Goal: Check status: Check status

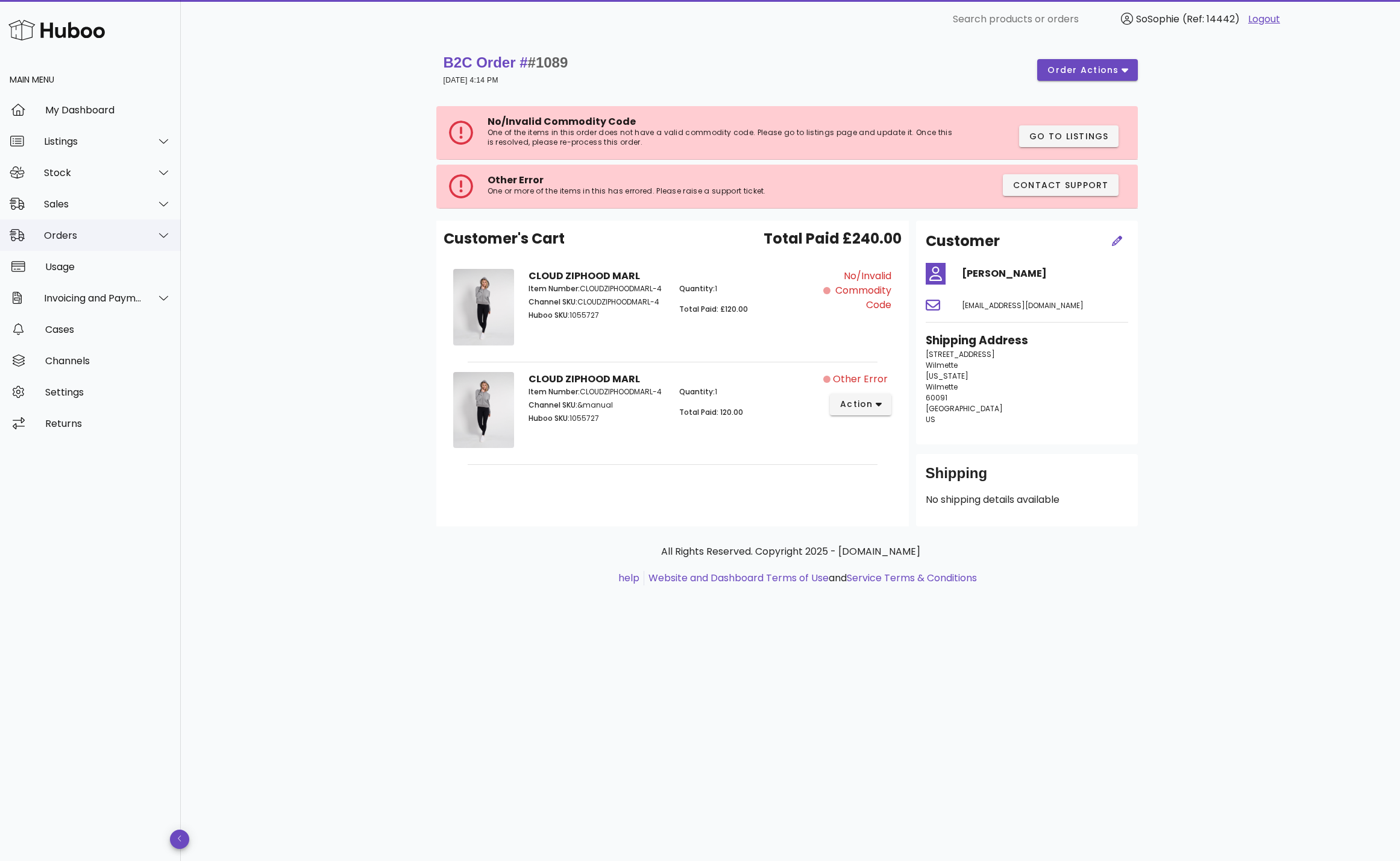
click at [129, 241] on div "Orders" at bounding box center [93, 235] width 98 height 11
click at [120, 268] on div "Orders" at bounding box center [107, 265] width 128 height 11
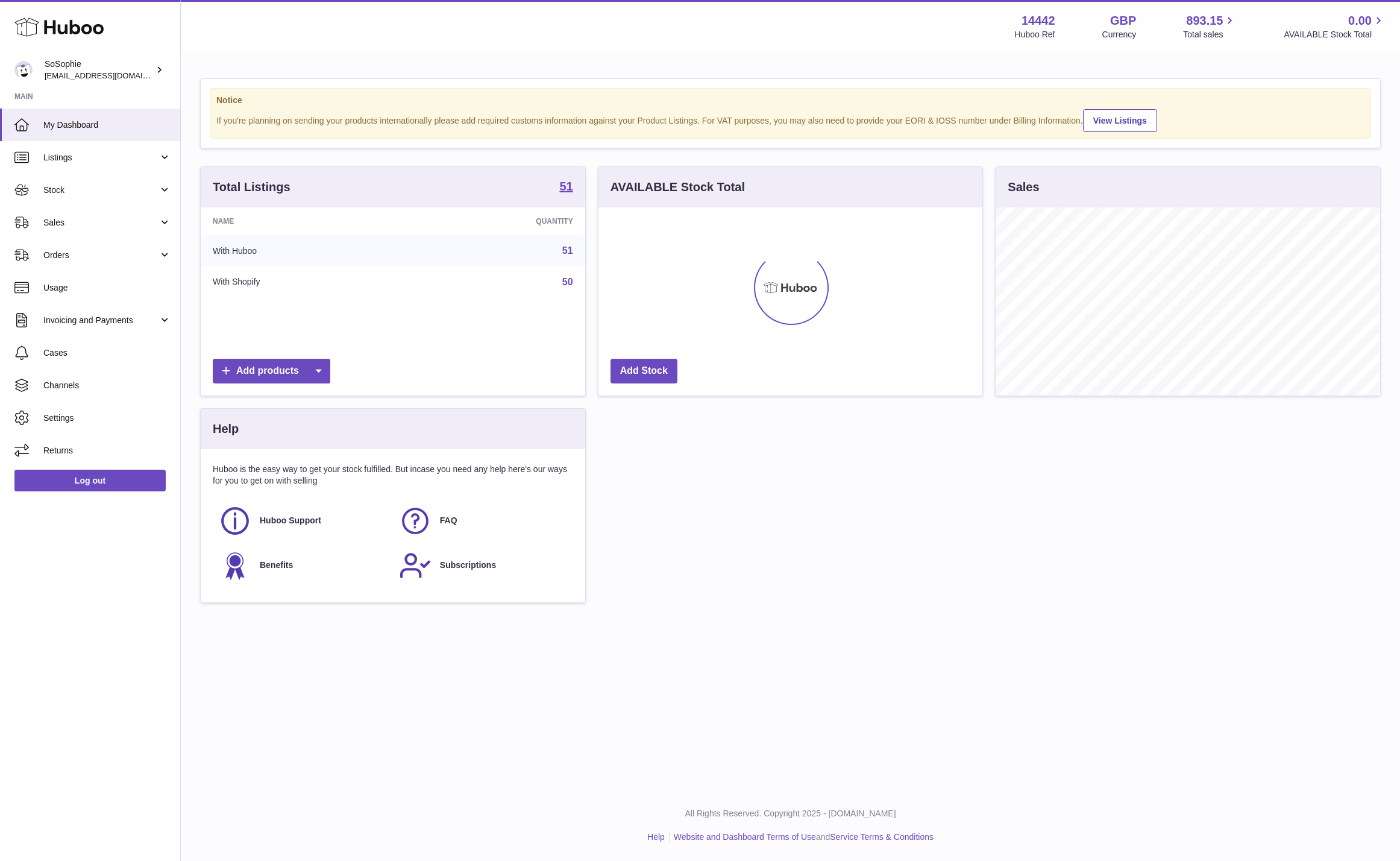
scroll to position [188, 385]
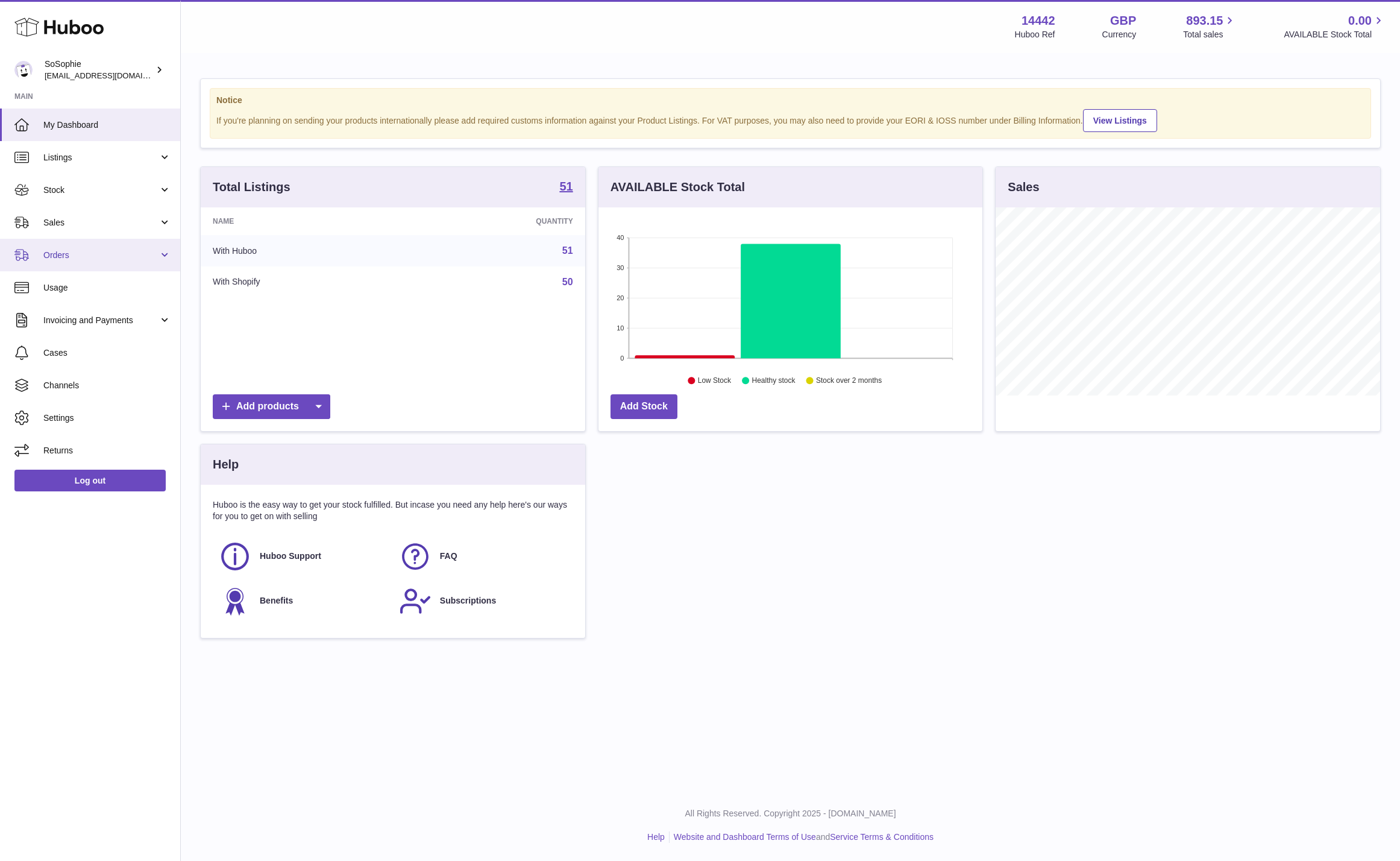
click at [119, 251] on span "Orders" at bounding box center [100, 255] width 115 height 11
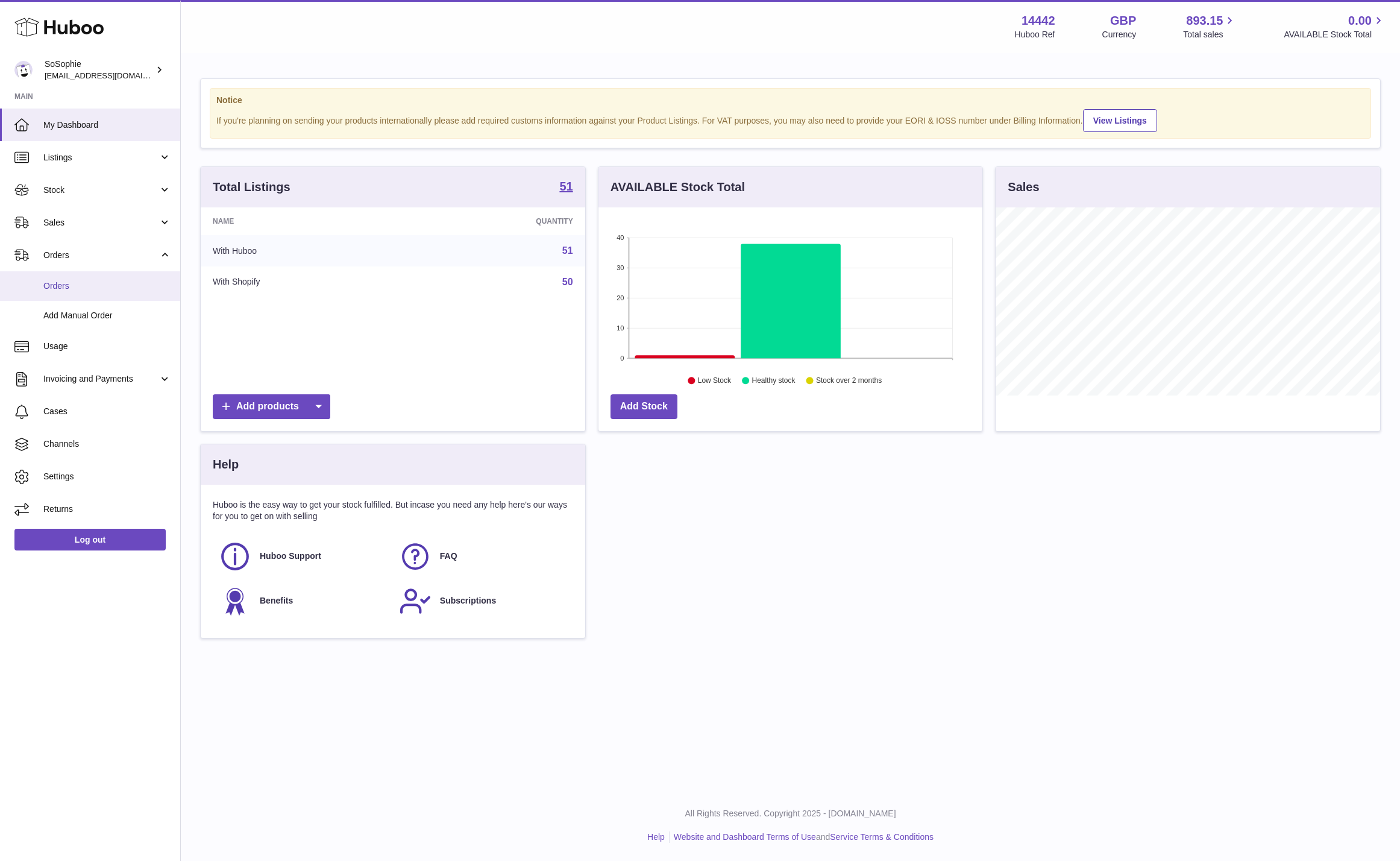
click at [105, 291] on span "Orders" at bounding box center [107, 285] width 128 height 11
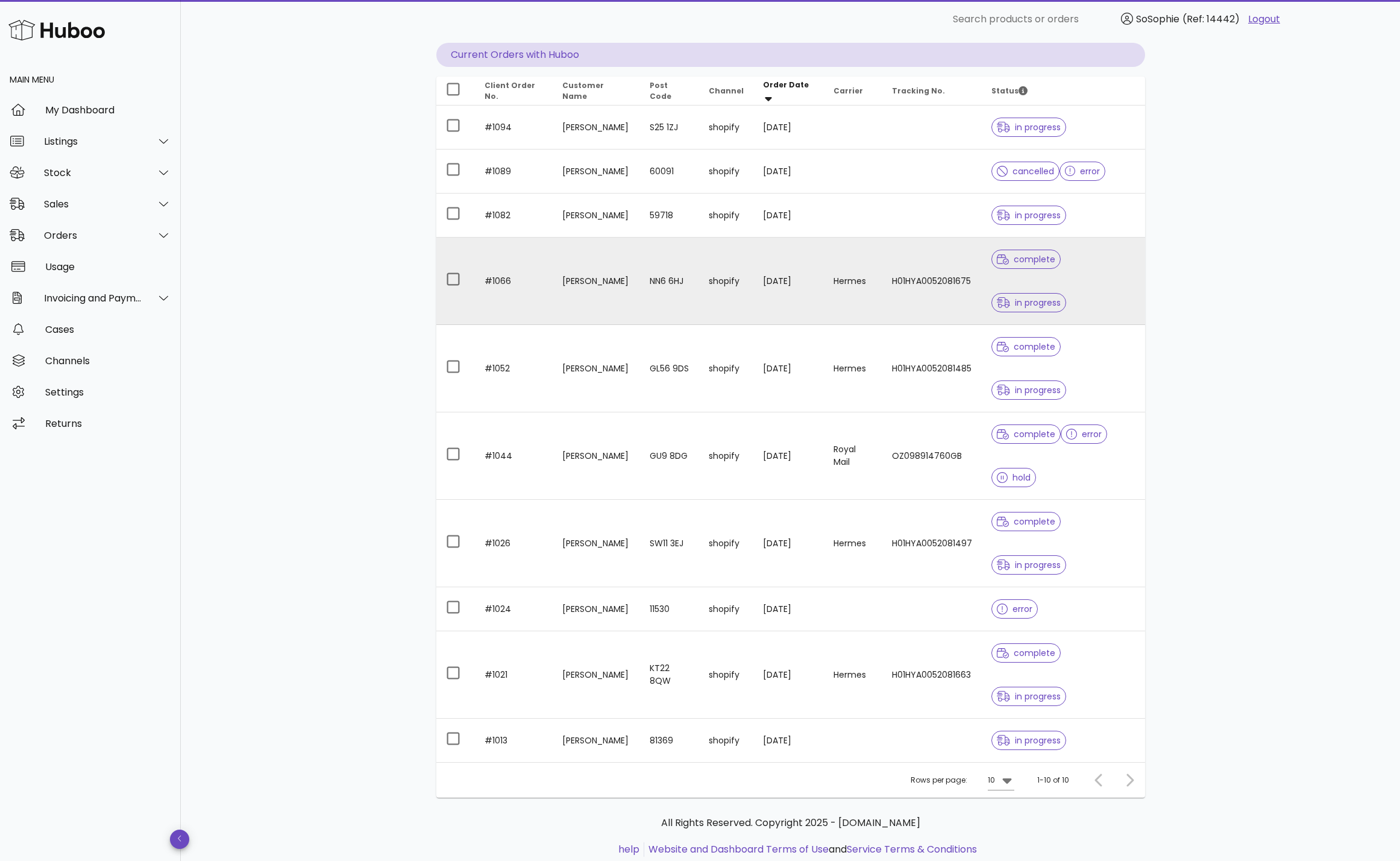
scroll to position [149, 0]
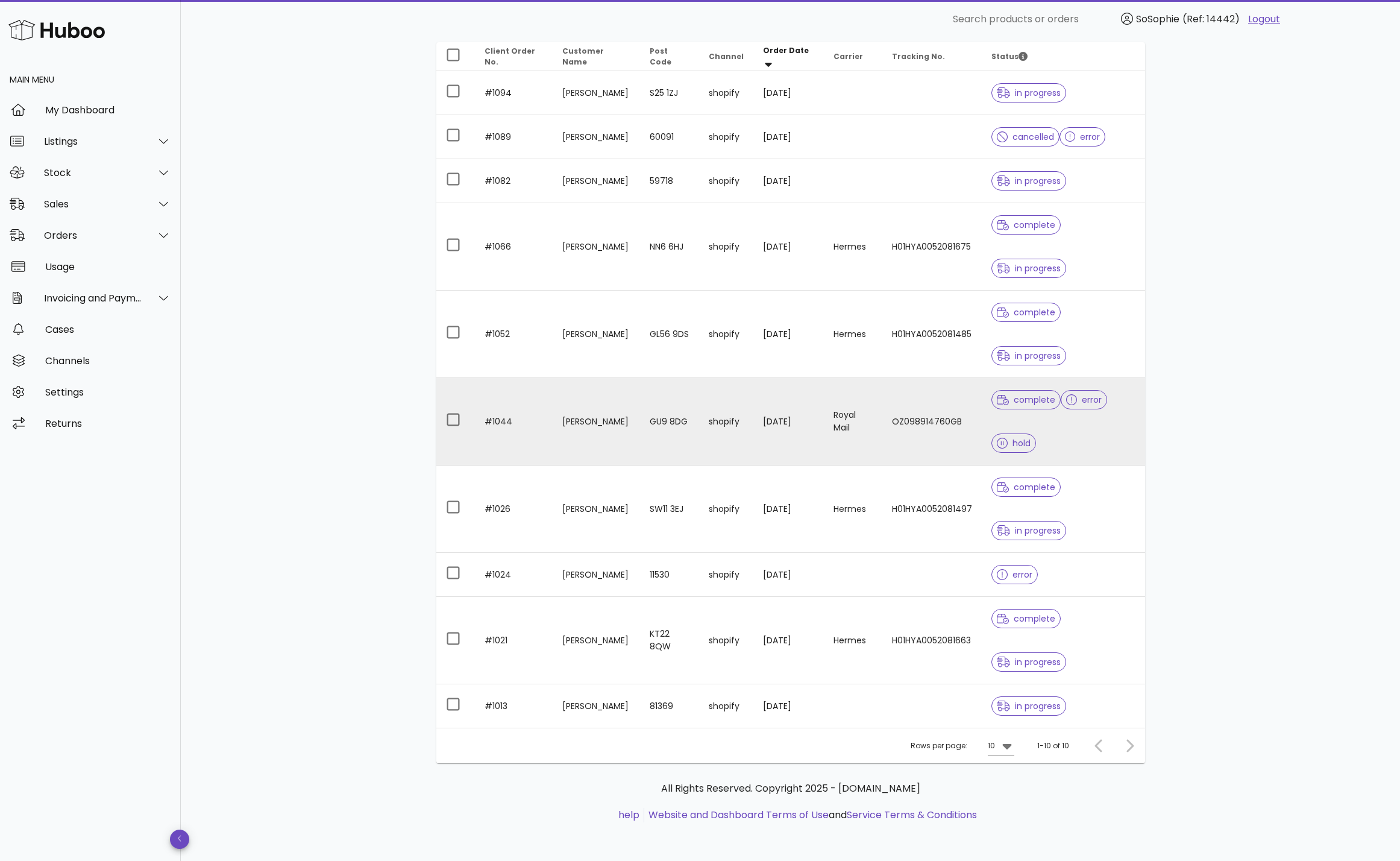
click at [759, 438] on td "07/09/2025" at bounding box center [788, 422] width 71 height 88
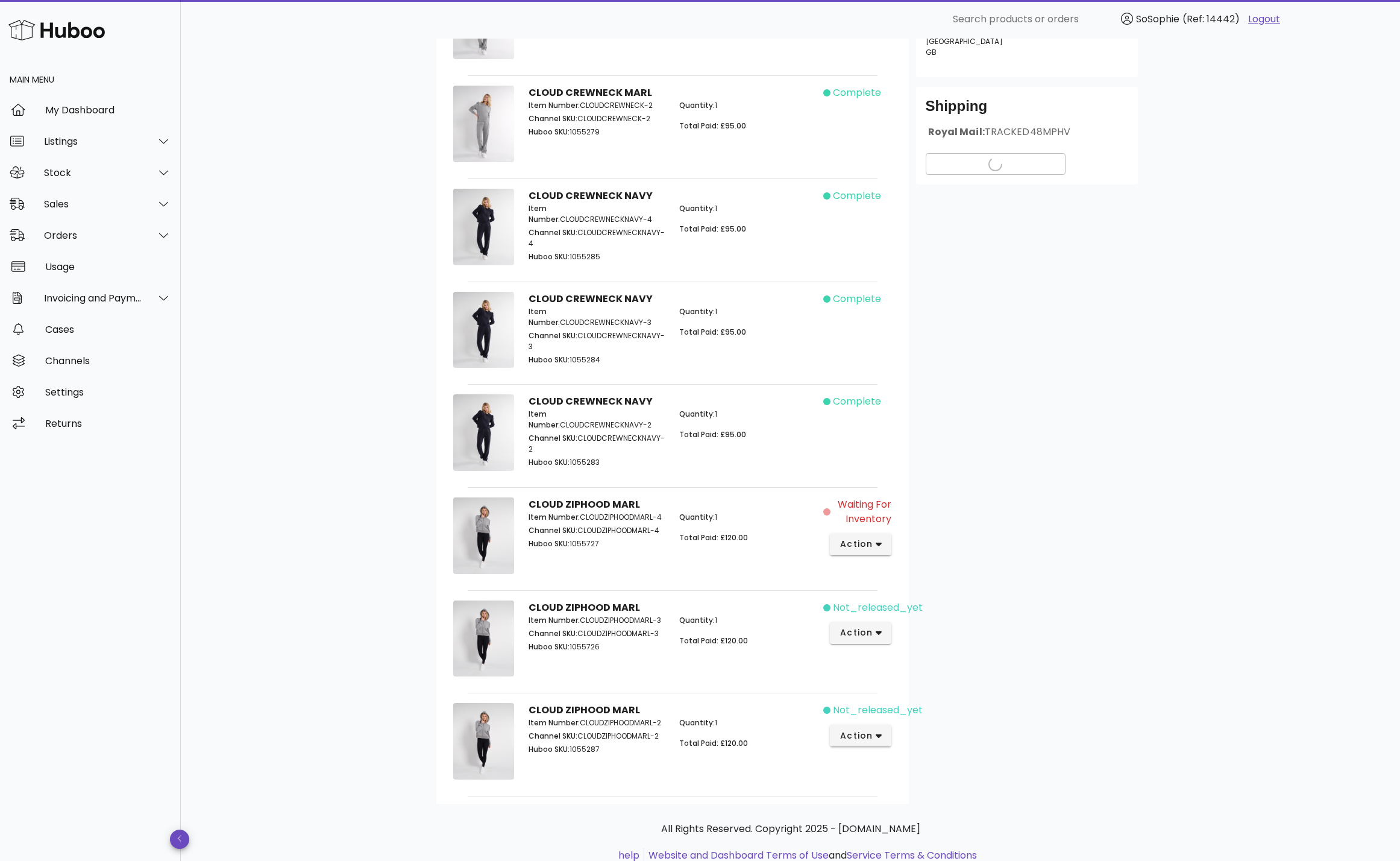
scroll to position [368, 0]
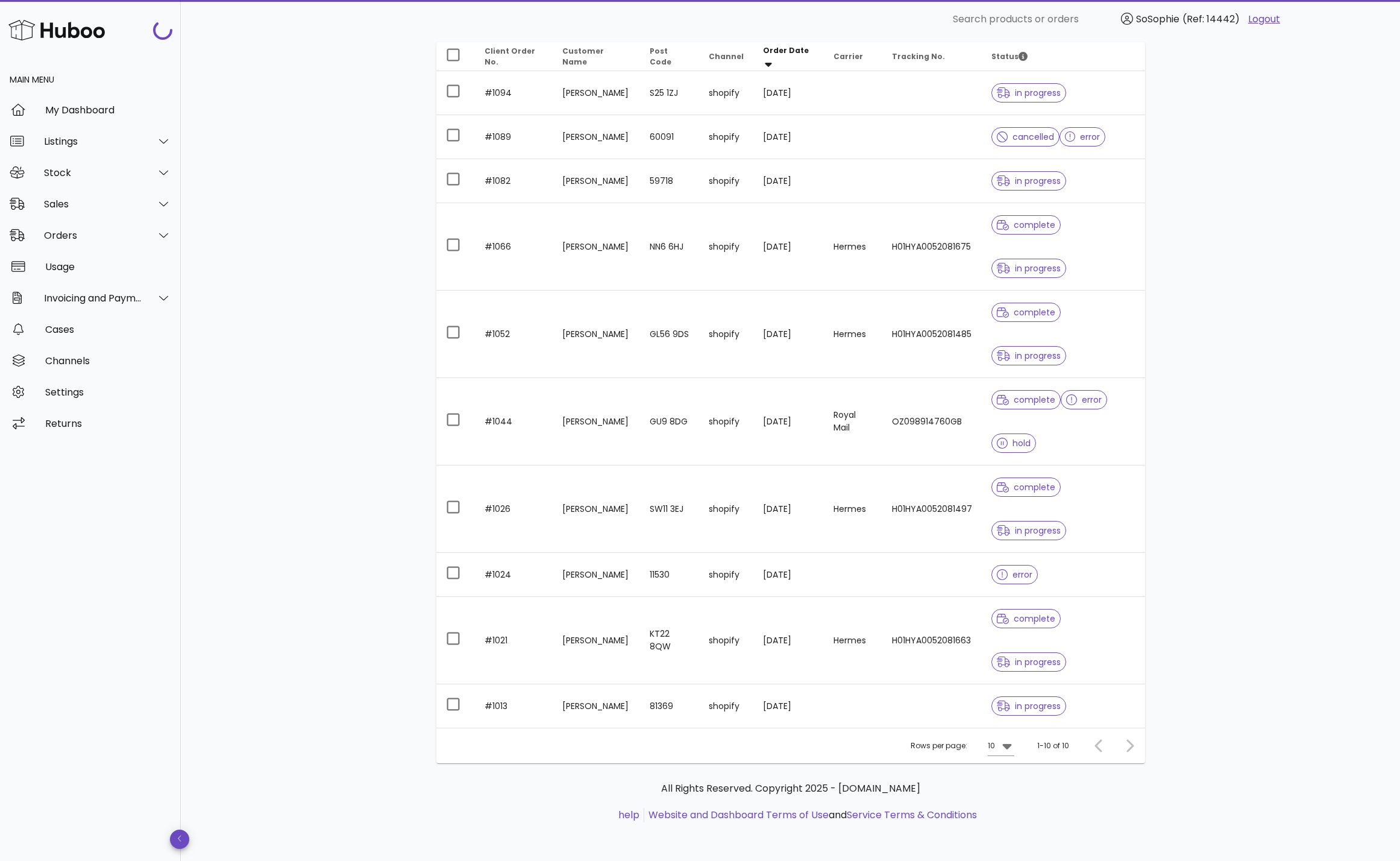
scroll to position [149, 0]
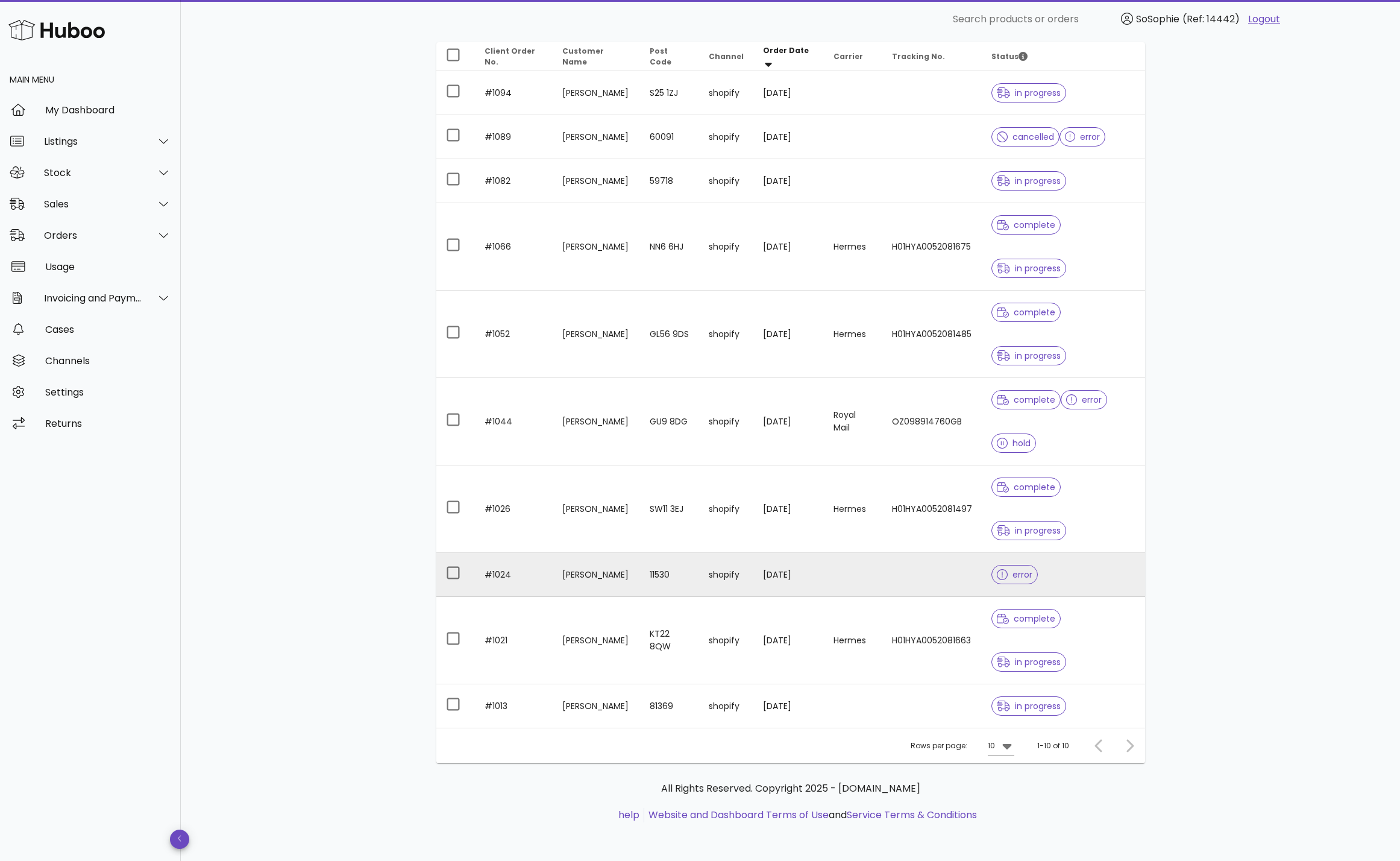
click at [626, 576] on td "Simona Papazian" at bounding box center [596, 574] width 87 height 44
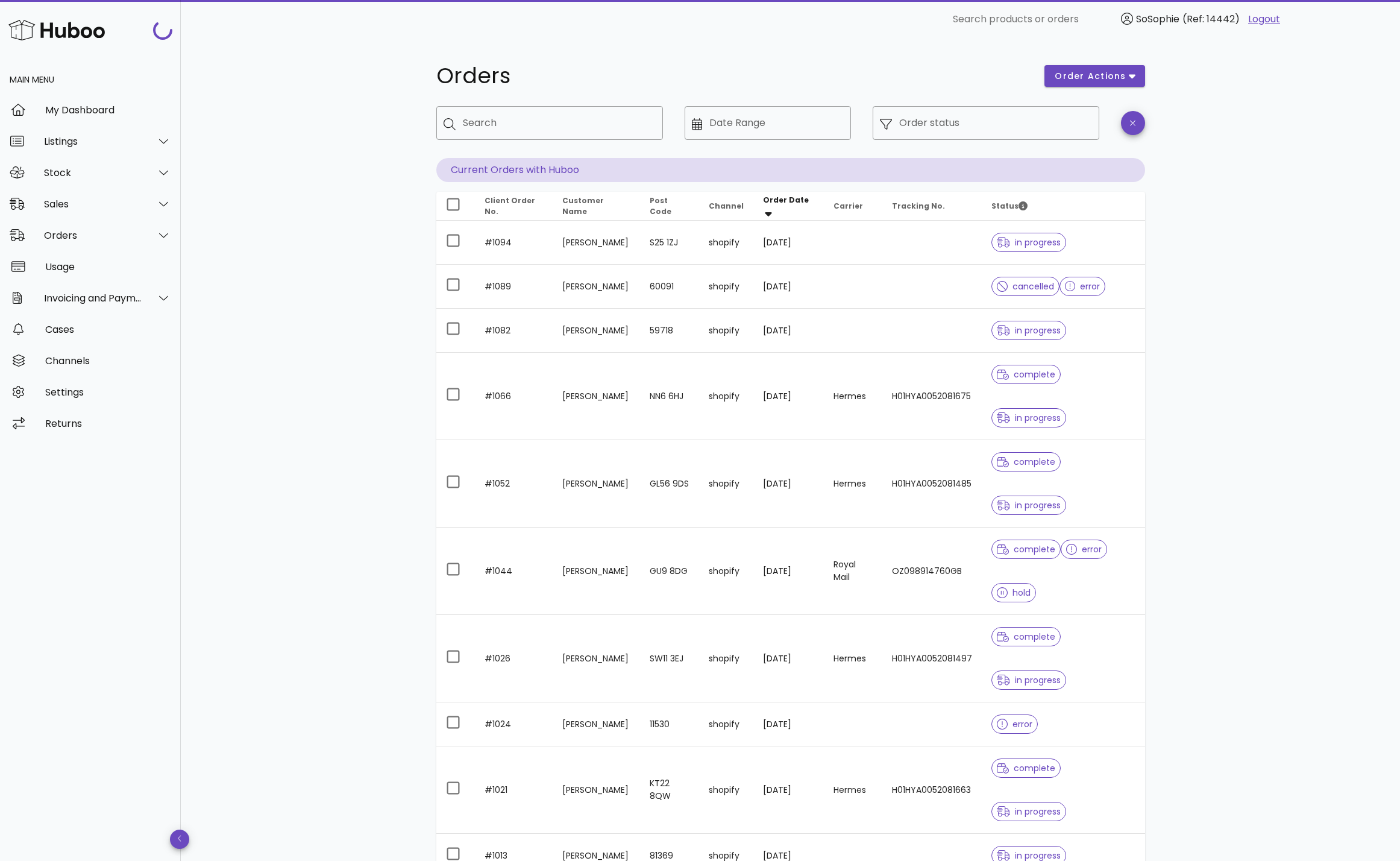
scroll to position [149, 0]
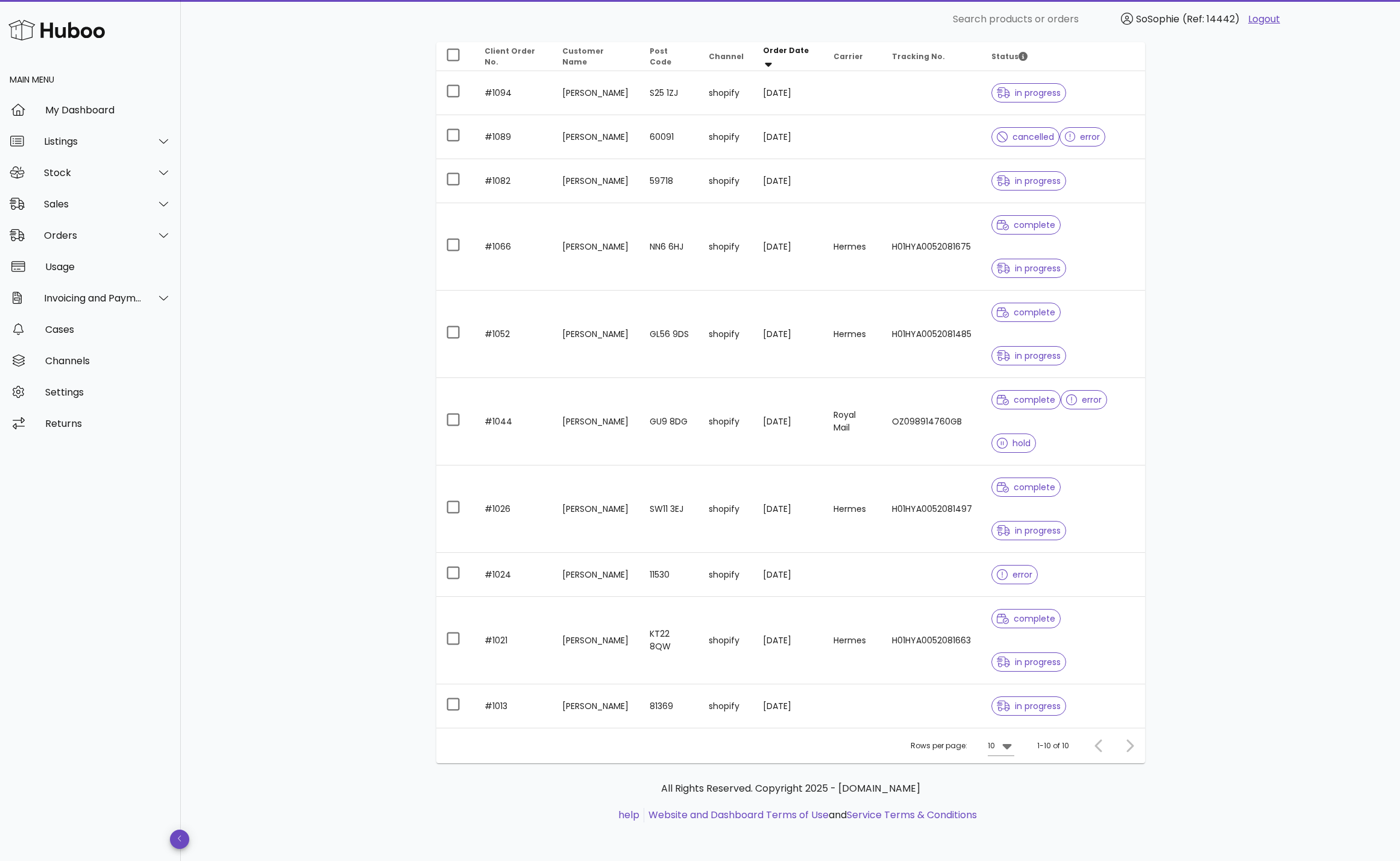
click at [1134, 744] on div at bounding box center [1127, 745] width 26 height 22
click at [1129, 744] on div at bounding box center [1127, 745] width 26 height 22
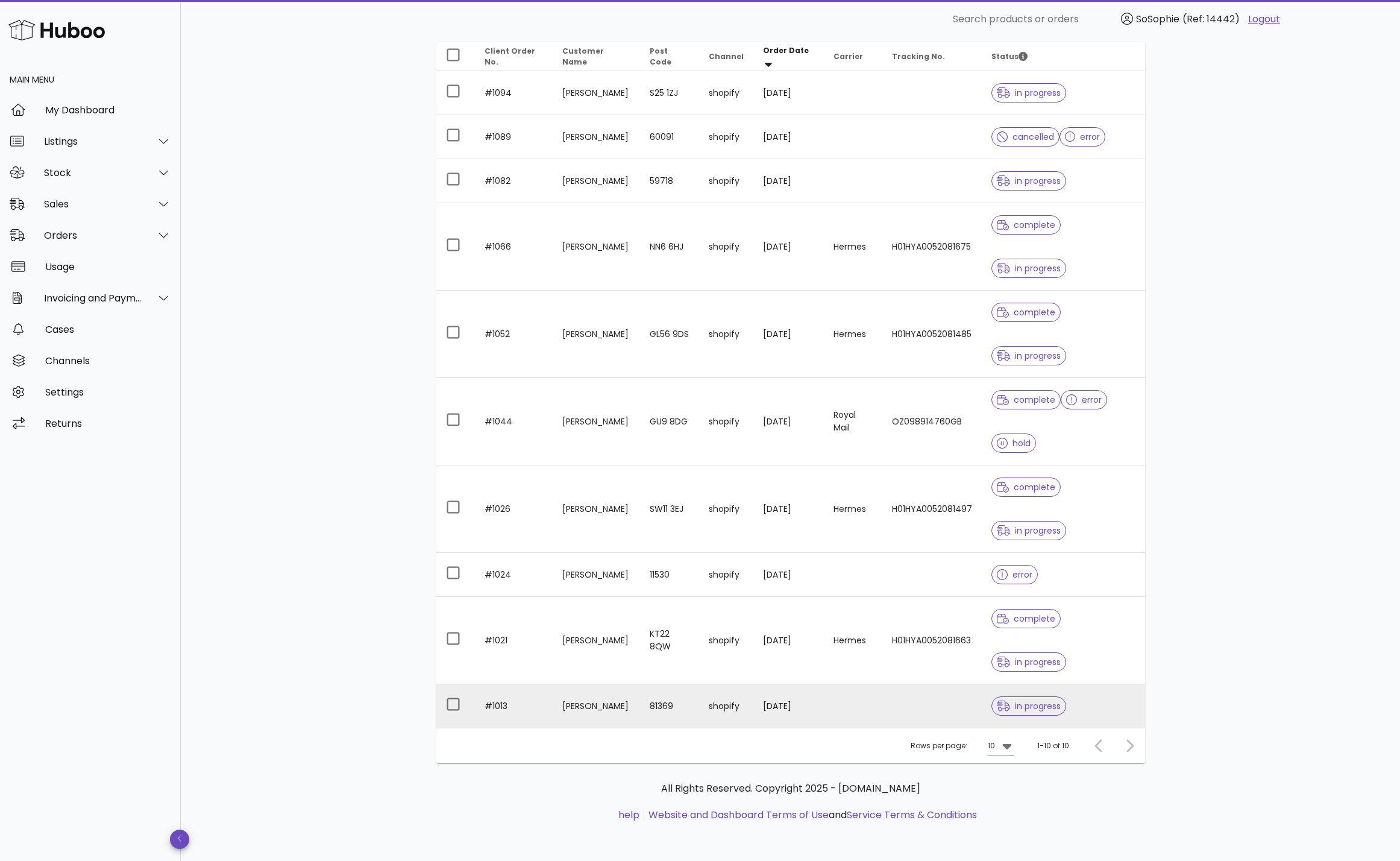
click at [622, 704] on td "Chantal Hammer" at bounding box center [596, 706] width 87 height 43
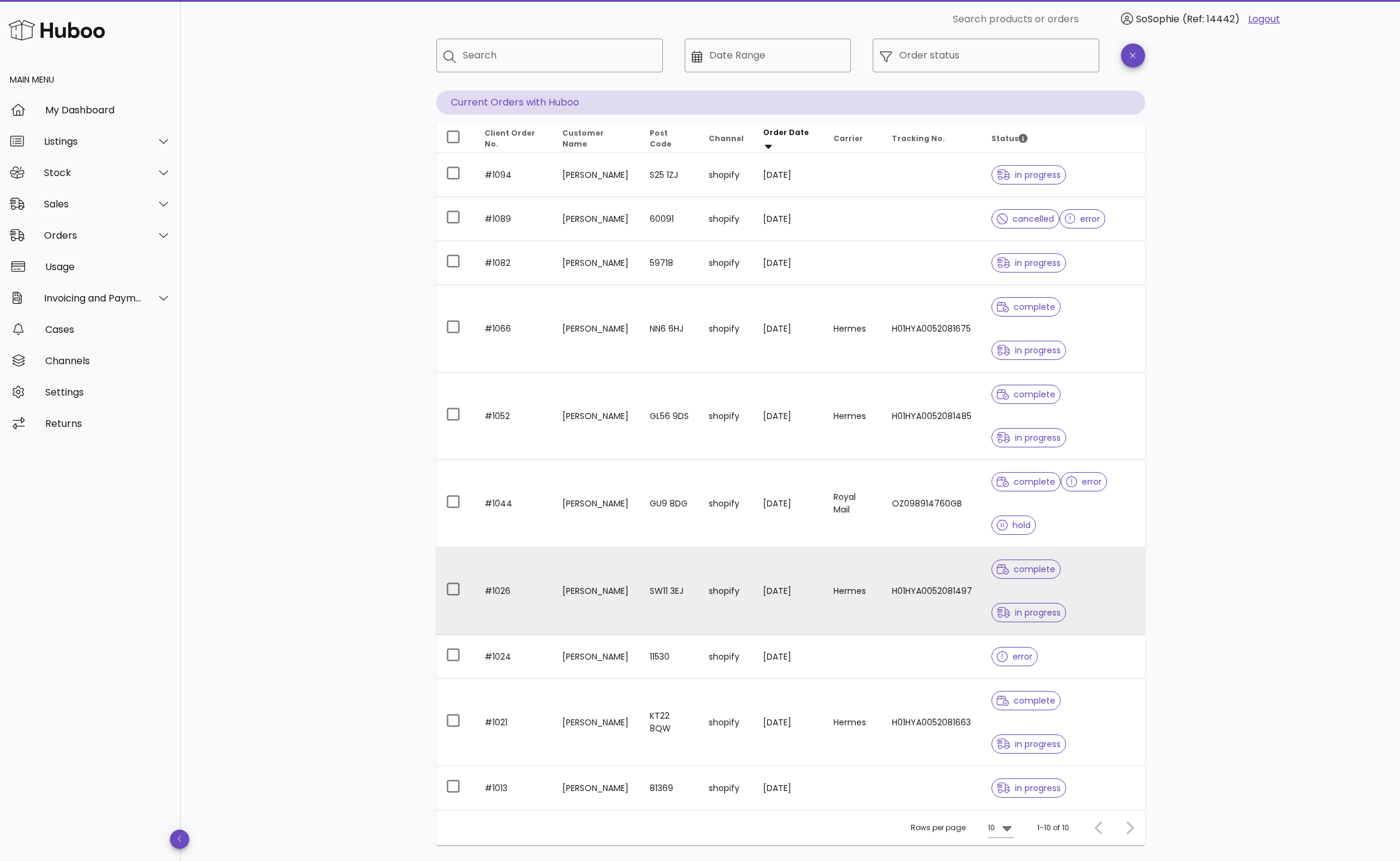
scroll to position [42, 0]
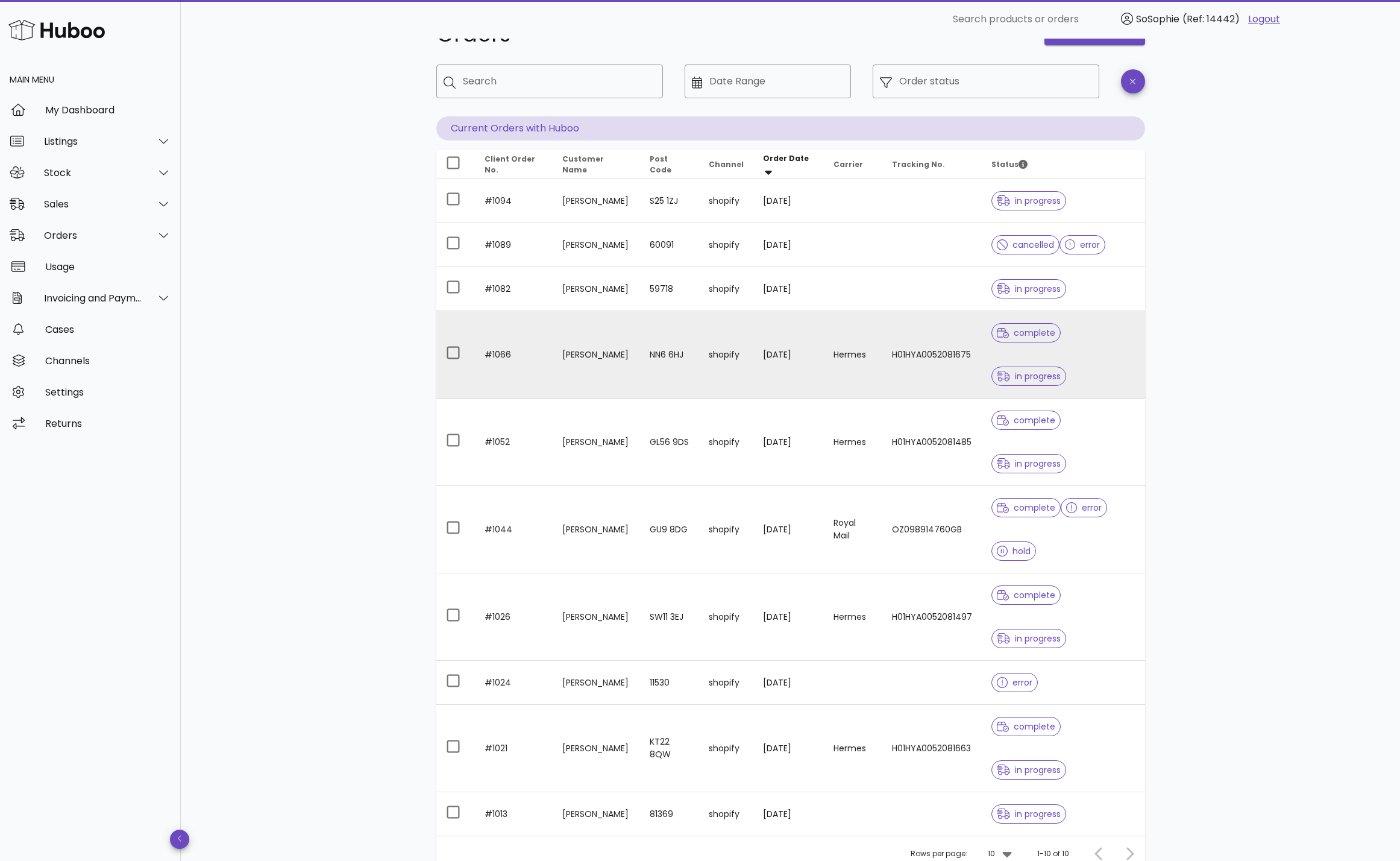
click at [633, 347] on td "Samantha Taylor" at bounding box center [596, 355] width 87 height 88
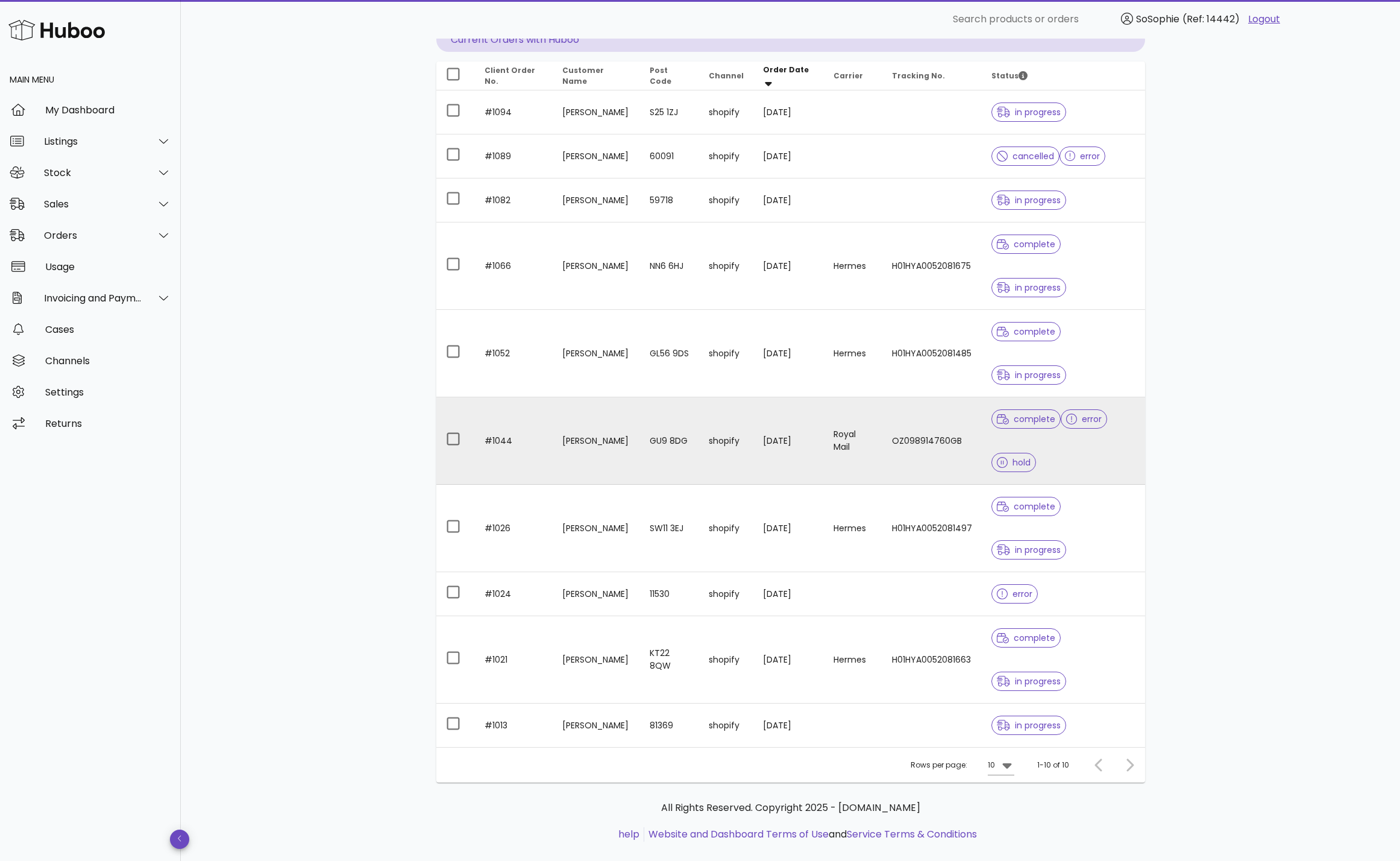
scroll to position [134, 0]
click at [670, 466] on td "GU9 8DG" at bounding box center [670, 438] width 59 height 88
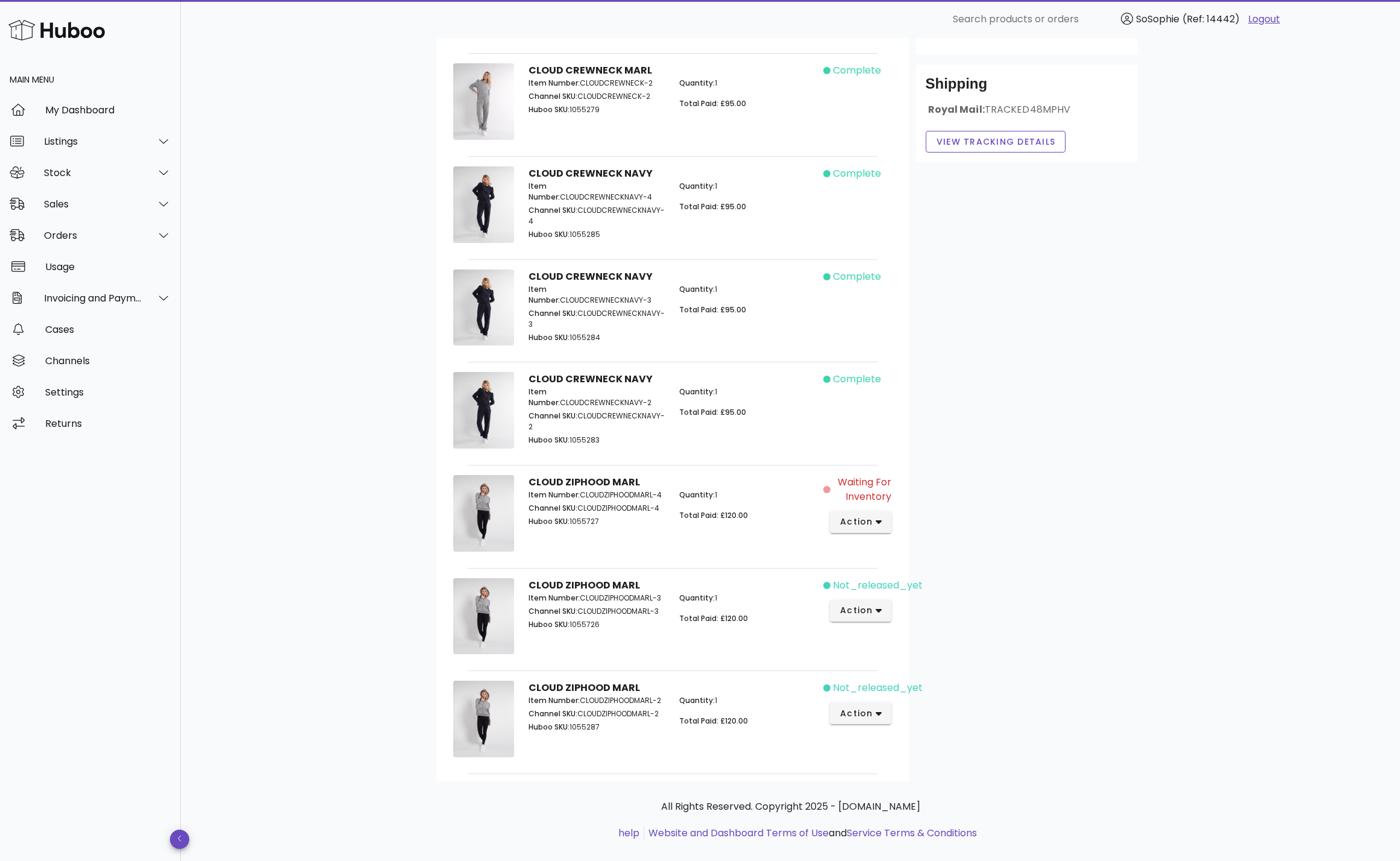
scroll to position [368, 0]
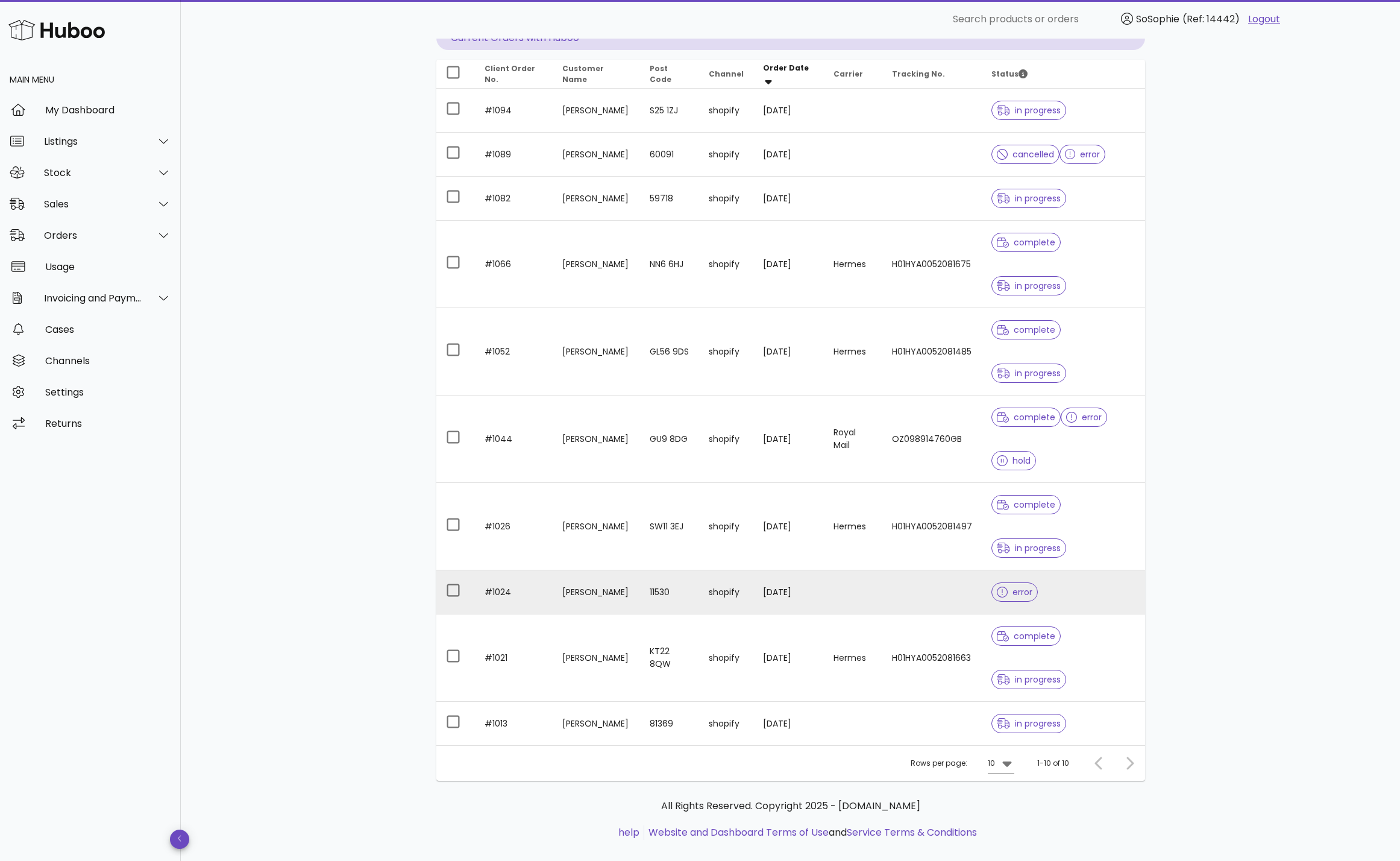
scroll to position [139, 0]
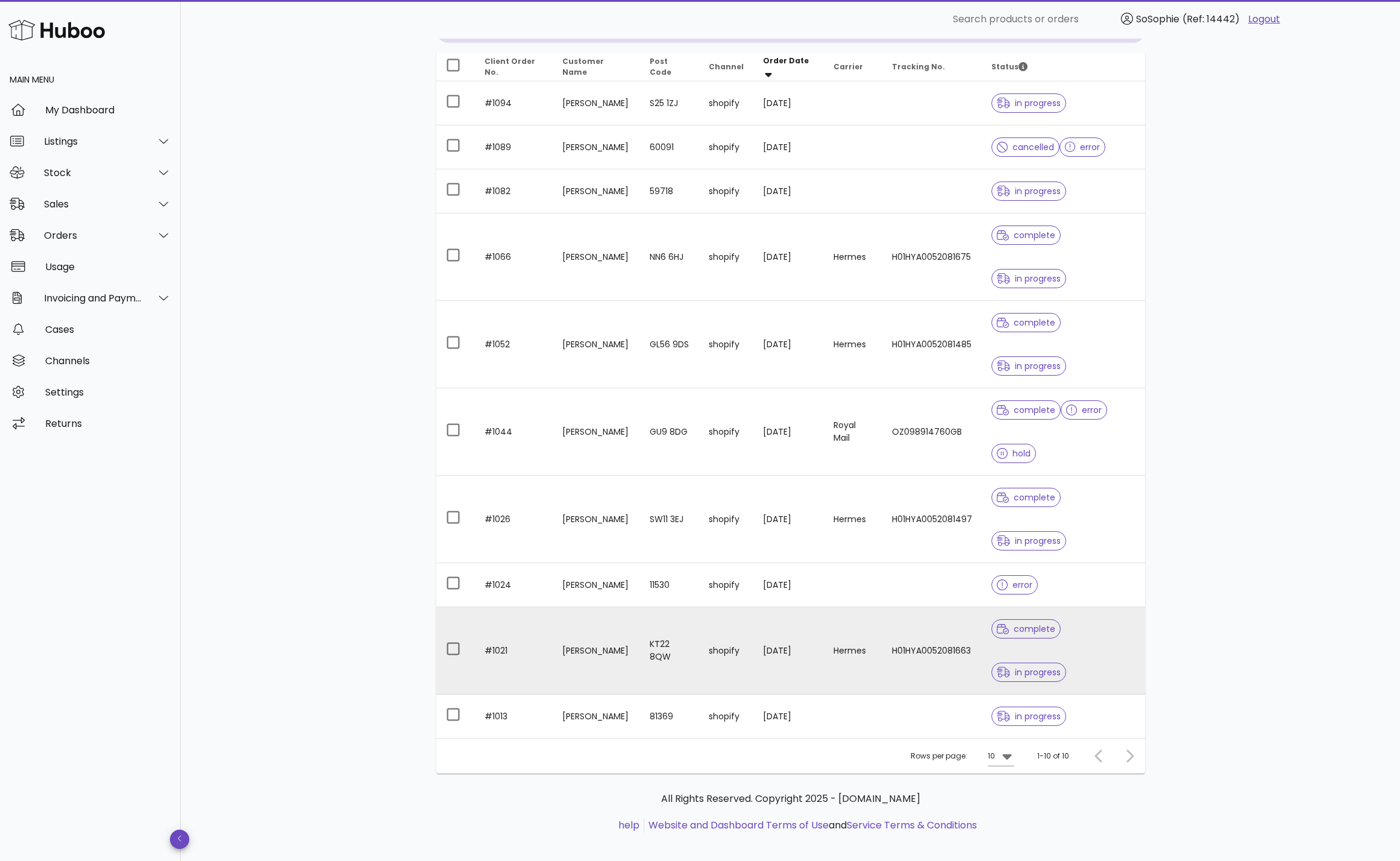
click at [729, 659] on td "shopify" at bounding box center [726, 651] width 54 height 88
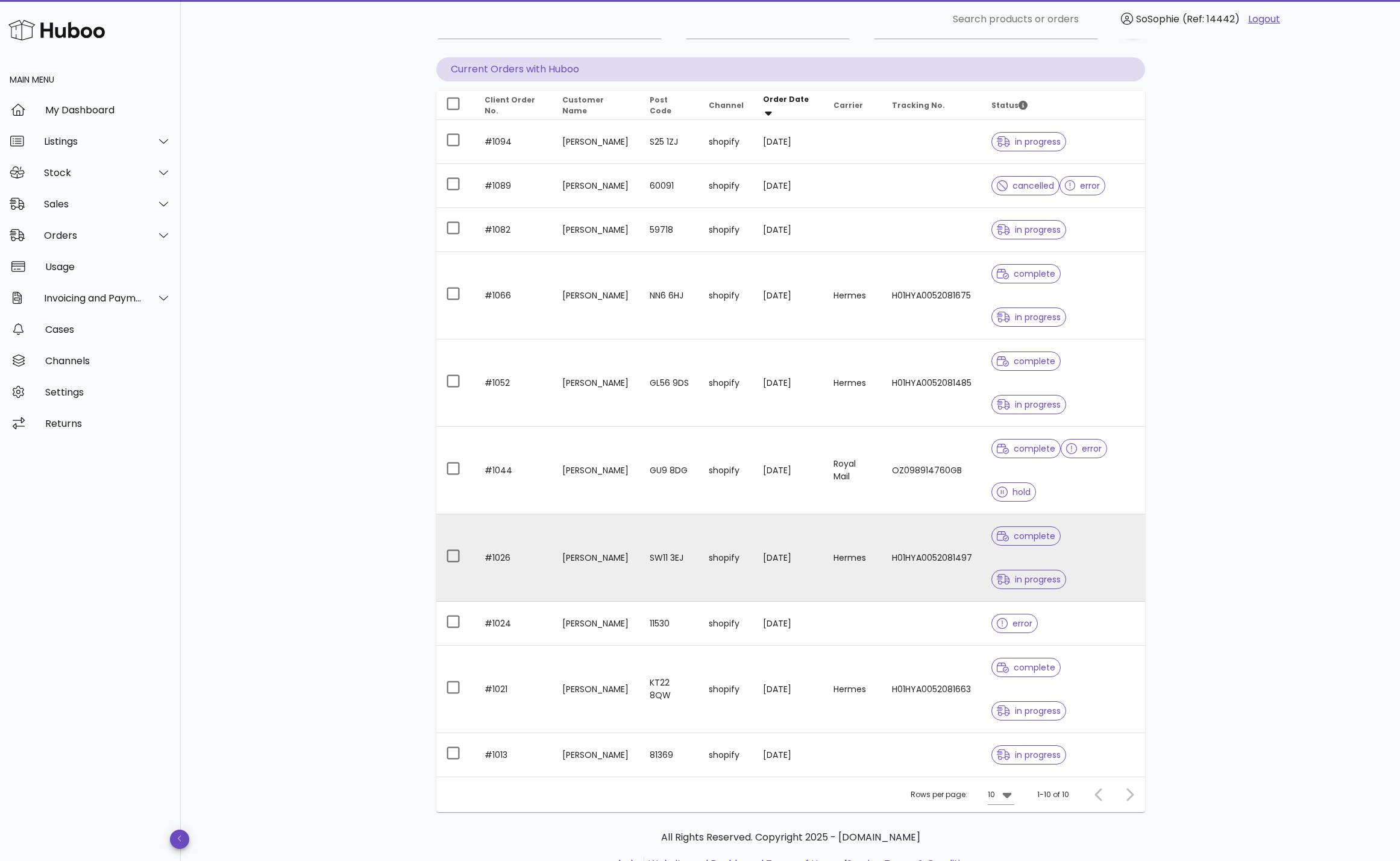
scroll to position [117, 0]
